Goal: Task Accomplishment & Management: Complete application form

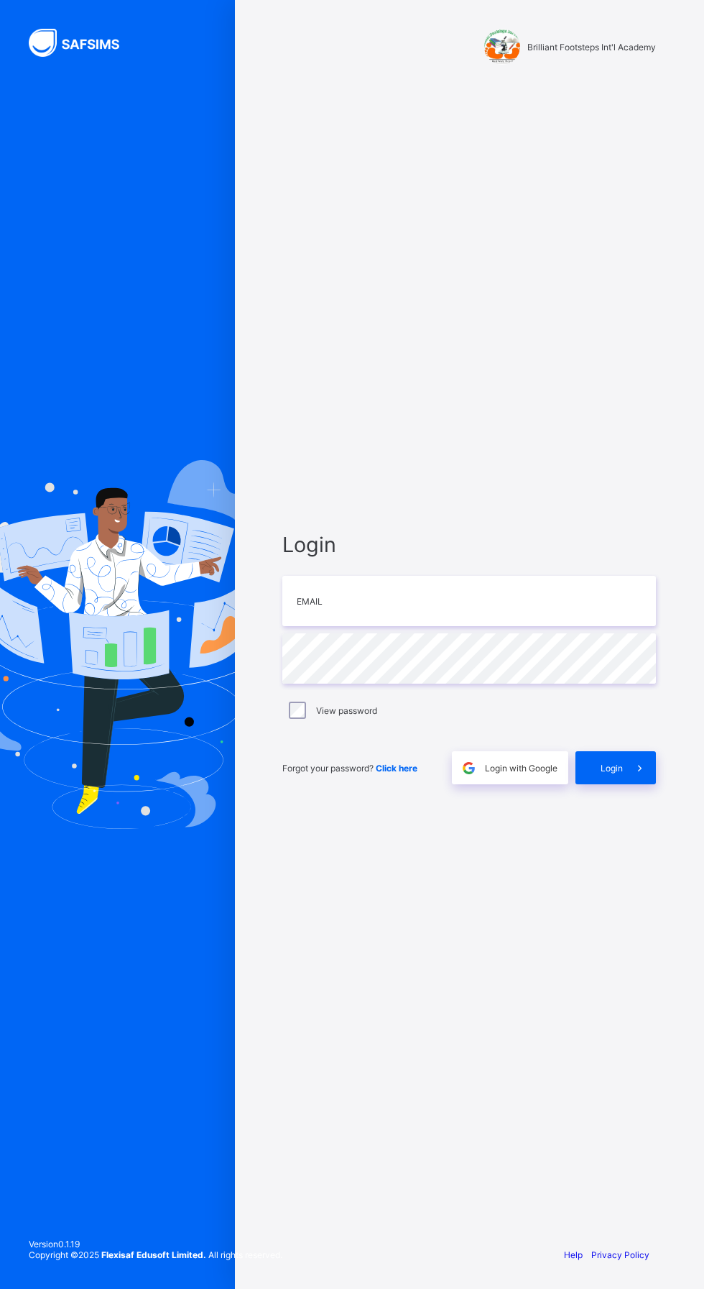
click at [253, 354] on div "Brilliant Footsteps Int'l Academy Login Email Password View password Forgot you…" at bounding box center [469, 644] width 469 height 1289
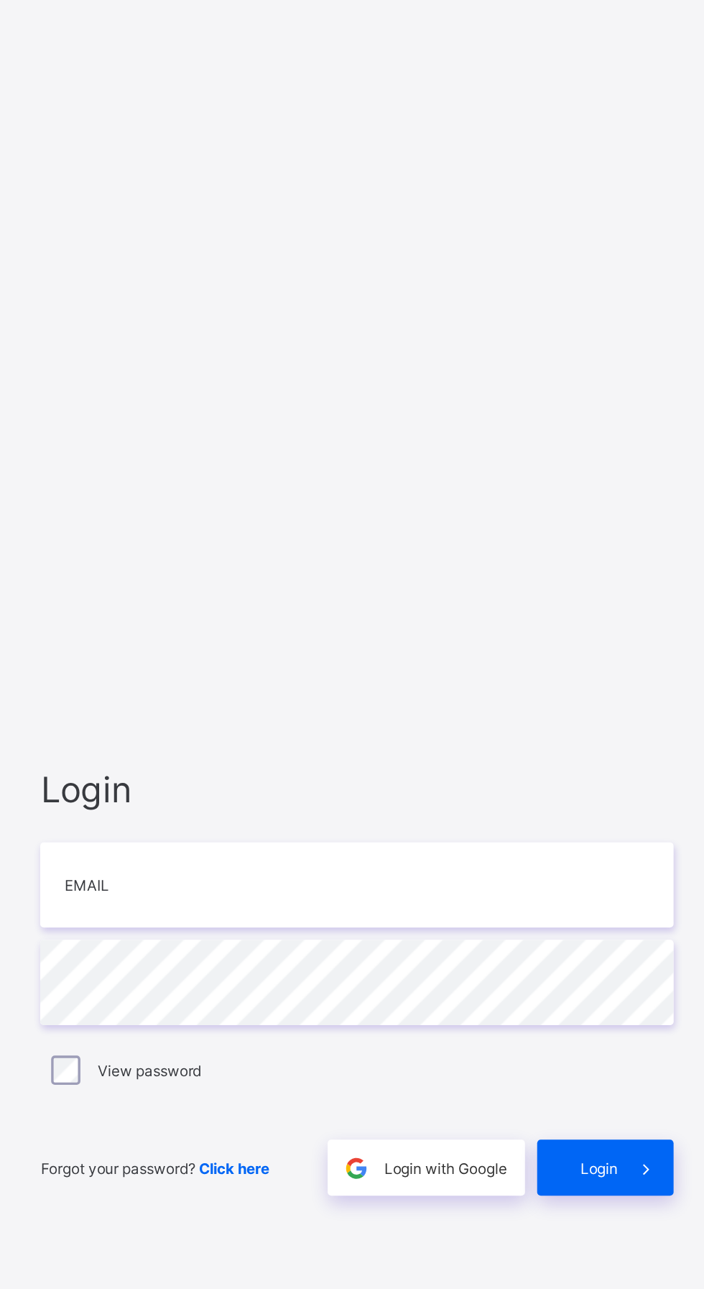
click at [434, 260] on div "Login Email Password View password Forgot your password? Click here Login with …" at bounding box center [469, 658] width 402 height 1154
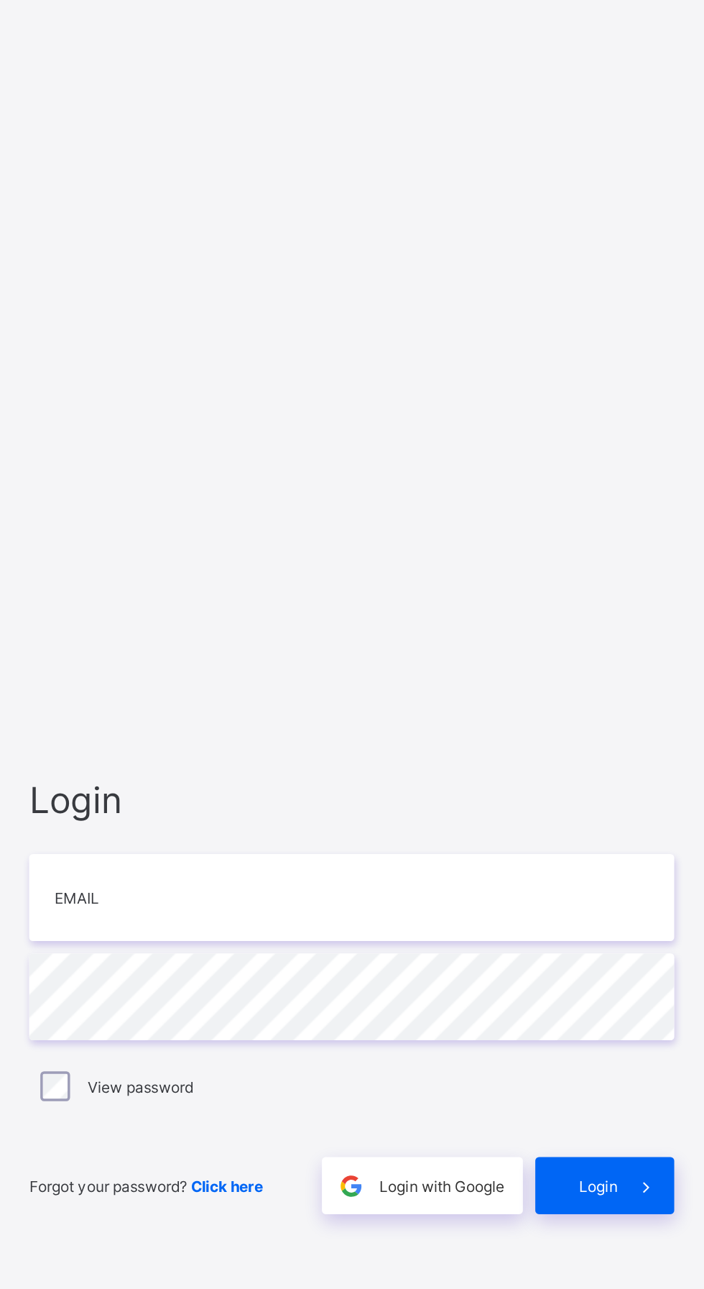
click at [446, 259] on div "Login Email Password View password Forgot your password? Click here Login with …" at bounding box center [469, 658] width 402 height 1154
click at [372, 373] on div "Login Email Password View password Forgot your password? Click here Login with …" at bounding box center [469, 658] width 402 height 1154
click at [481, 321] on div "Login Email Password View password Forgot your password? Click here Login with …" at bounding box center [469, 658] width 402 height 1154
click at [323, 290] on div "Login Email Password View password Forgot your password? Click here Login with …" at bounding box center [469, 658] width 402 height 1154
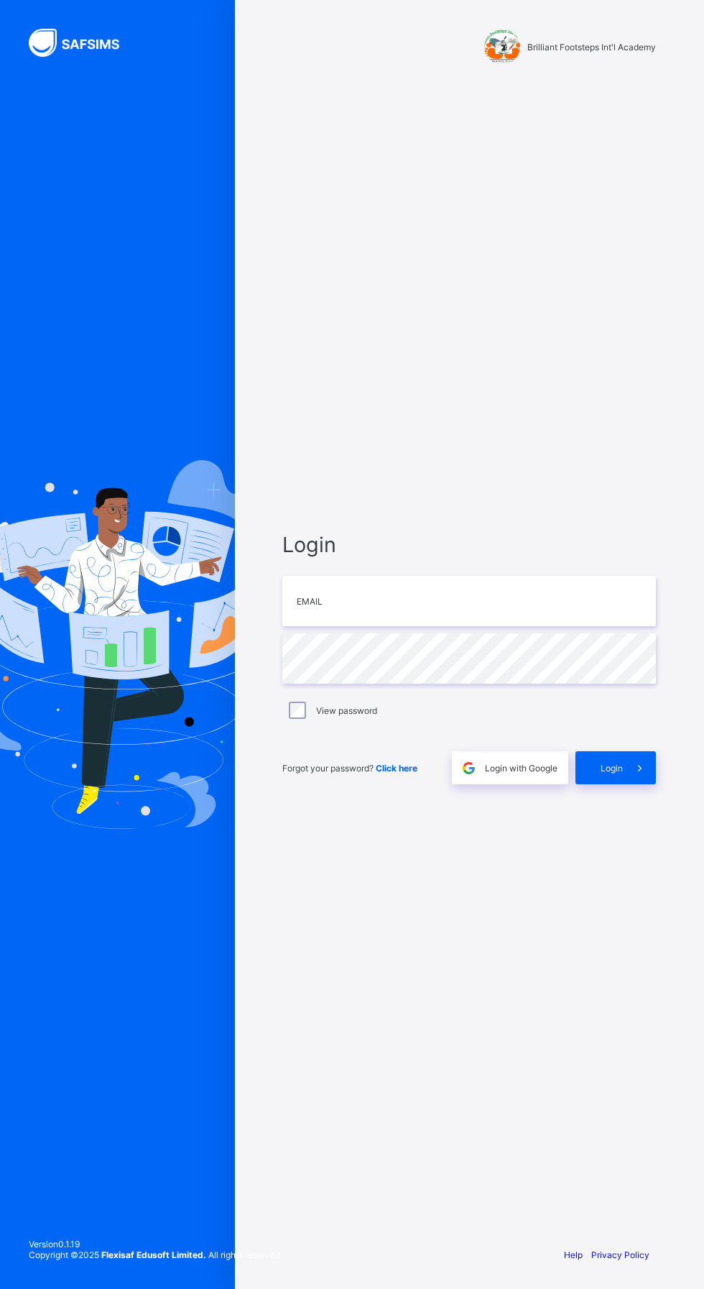
click at [531, 1288] on div "Help Privacy Policy" at bounding box center [469, 1269] width 402 height 40
click at [127, 466] on div at bounding box center [117, 644] width 235 height 1289
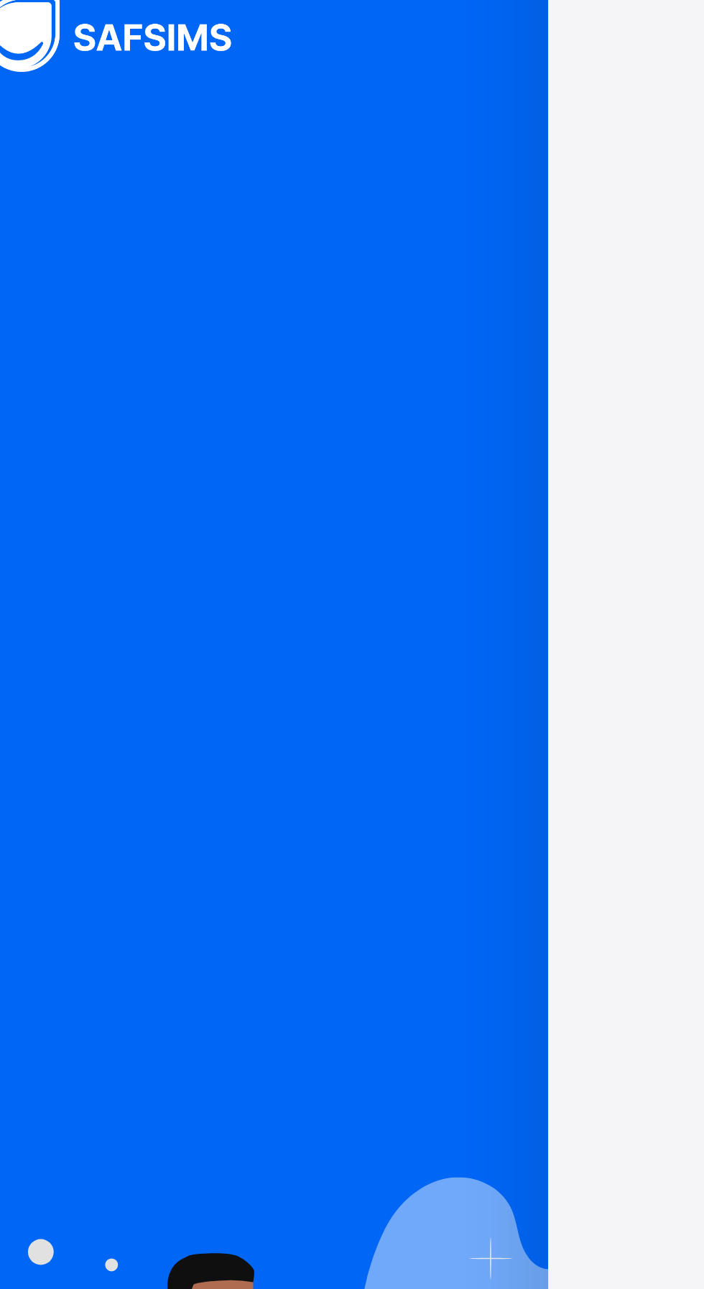
click at [76, 178] on div at bounding box center [117, 644] width 235 height 1289
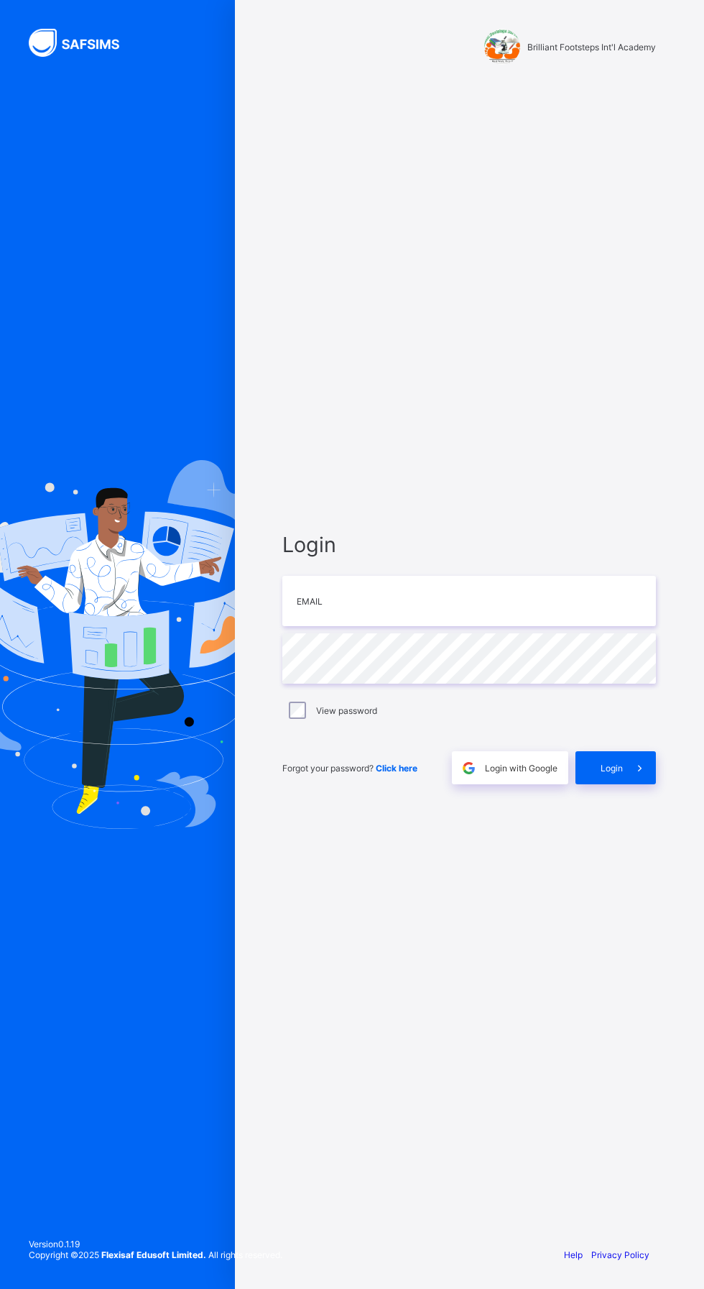
click at [313, 386] on div "Login Email Password View password Forgot your password? Click here Login with …" at bounding box center [469, 658] width 402 height 1154
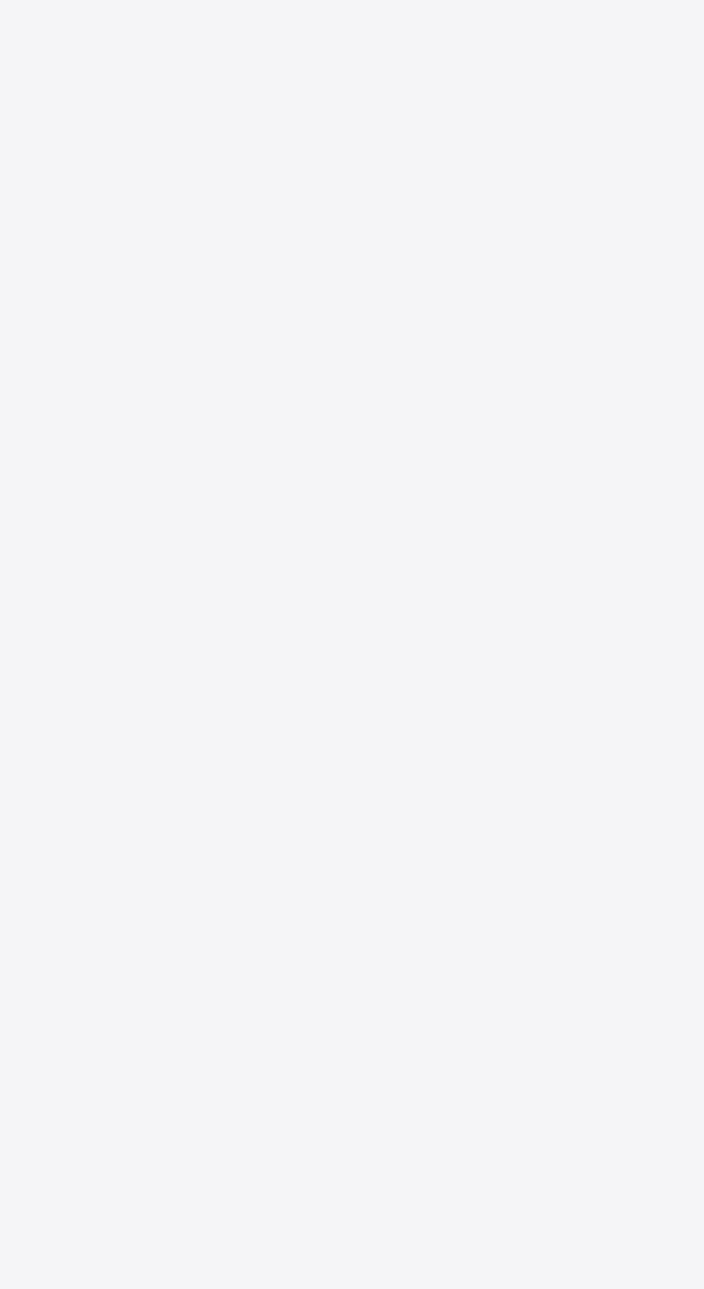
click at [333, 839] on div "Login Email Password View password Forgot your password? Click here Login with …" at bounding box center [469, 658] width 402 height 1154
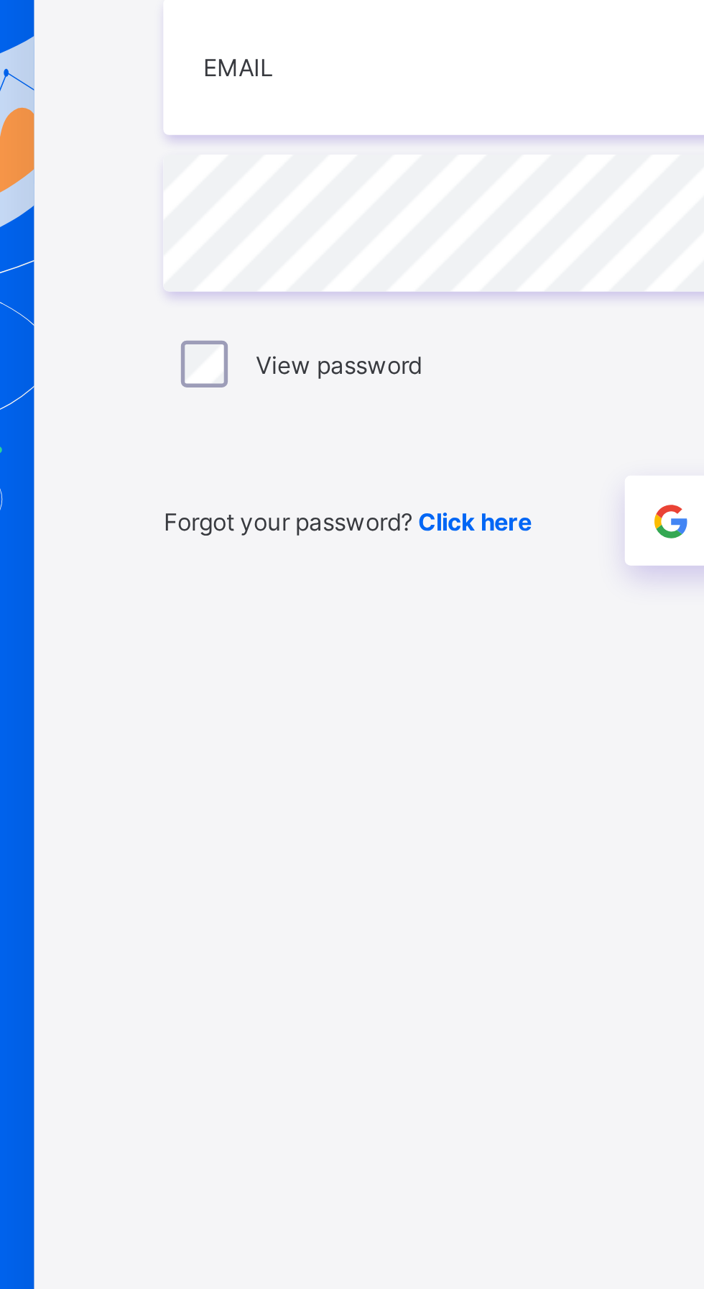
click at [285, 725] on div "View password" at bounding box center [469, 710] width 374 height 30
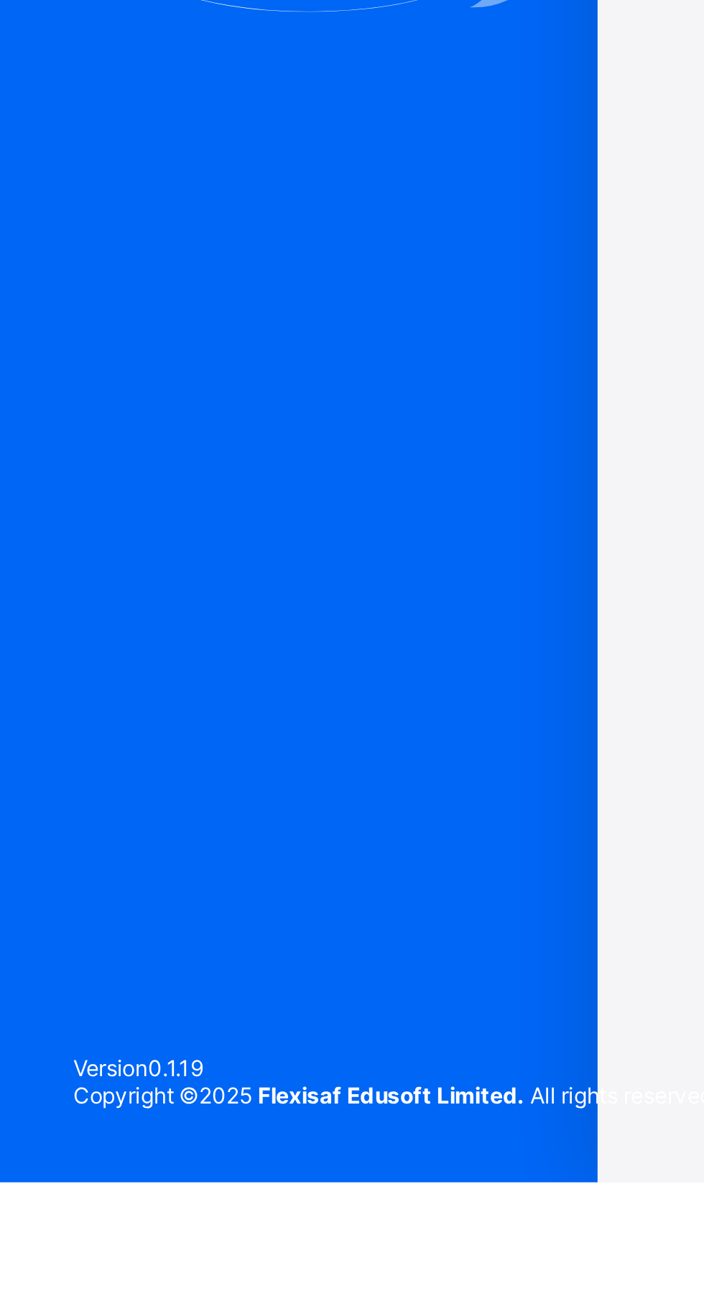
click at [75, 994] on div at bounding box center [117, 644] width 235 height 1289
click at [81, 977] on div at bounding box center [117, 644] width 235 height 1289
click at [90, 977] on div at bounding box center [117, 644] width 235 height 1289
click at [104, 988] on div at bounding box center [117, 644] width 235 height 1289
click at [115, 966] on div at bounding box center [117, 644] width 235 height 1289
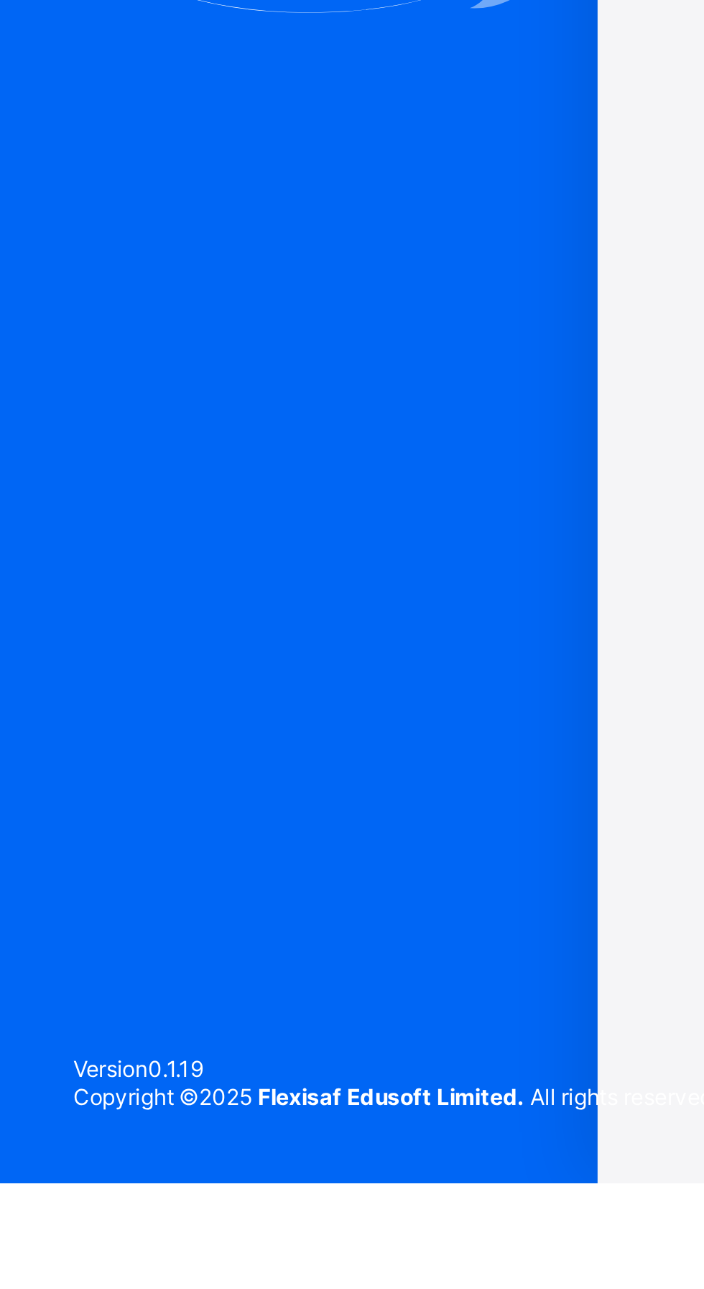
click at [76, 954] on div at bounding box center [117, 644] width 235 height 1289
click at [70, 958] on div at bounding box center [117, 644] width 235 height 1289
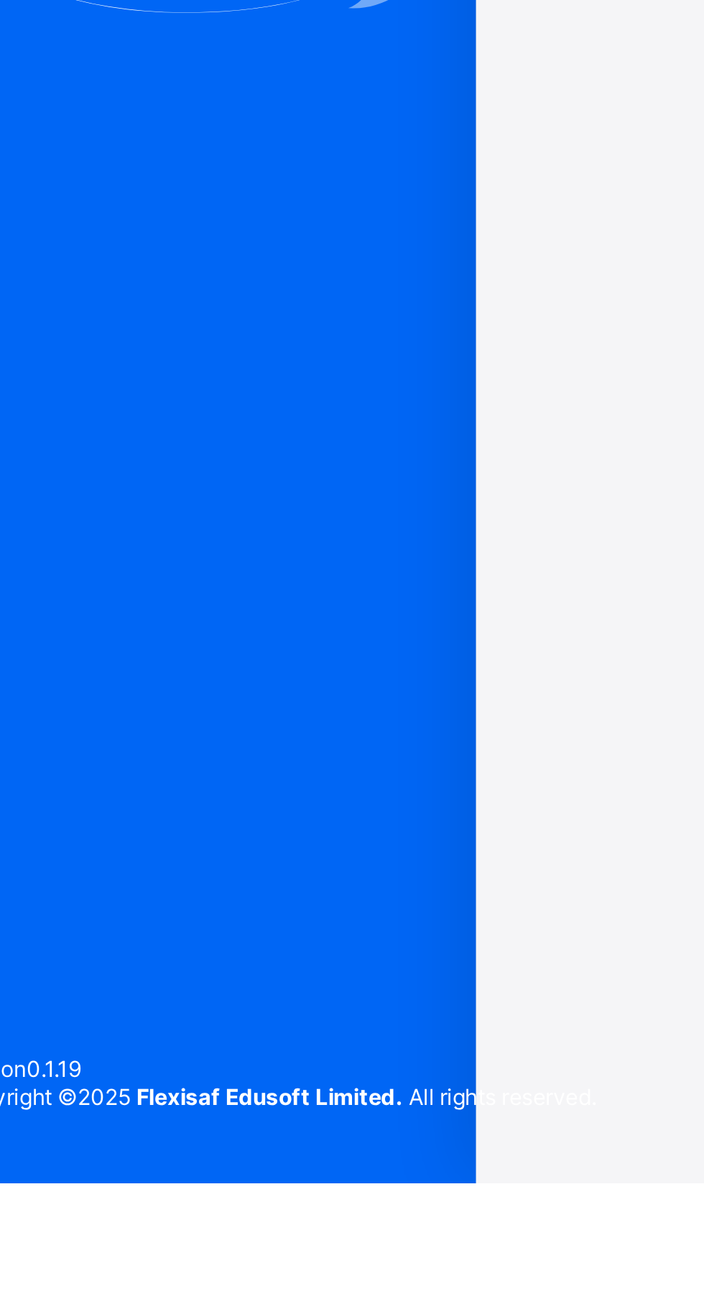
click at [87, 940] on div at bounding box center [117, 644] width 235 height 1289
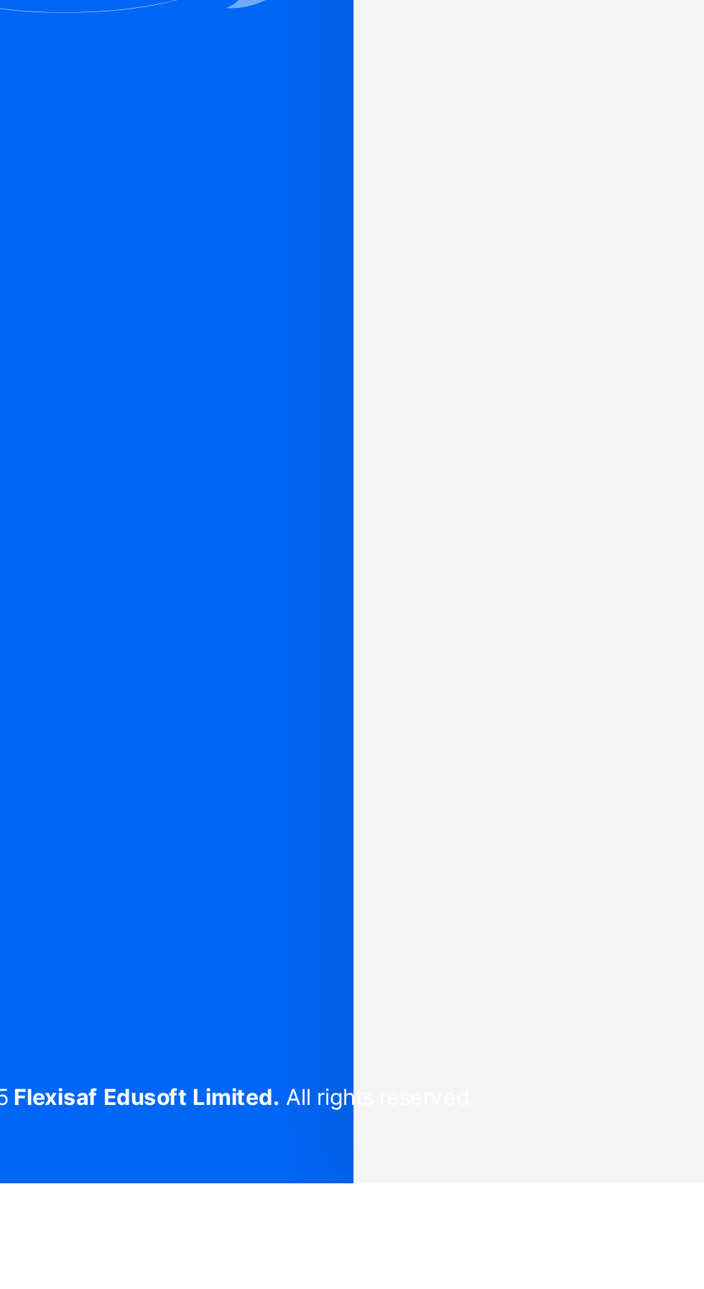
click at [305, 968] on div "Login Email Password View password Forgot your password? Click here Login with …" at bounding box center [469, 658] width 402 height 1154
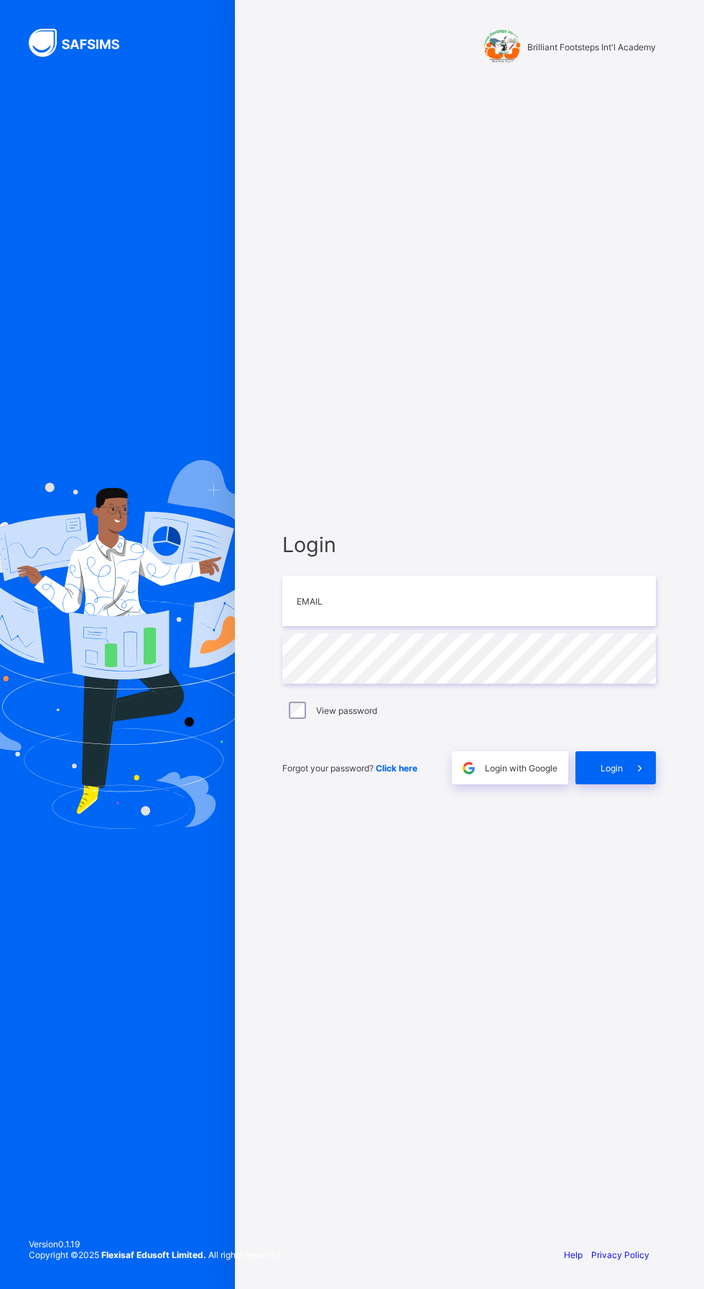
click at [408, 216] on div "Login Email Password View password Forgot your password? Click here Login with …" at bounding box center [469, 658] width 402 height 1154
